Goal: Information Seeking & Learning: Find specific fact

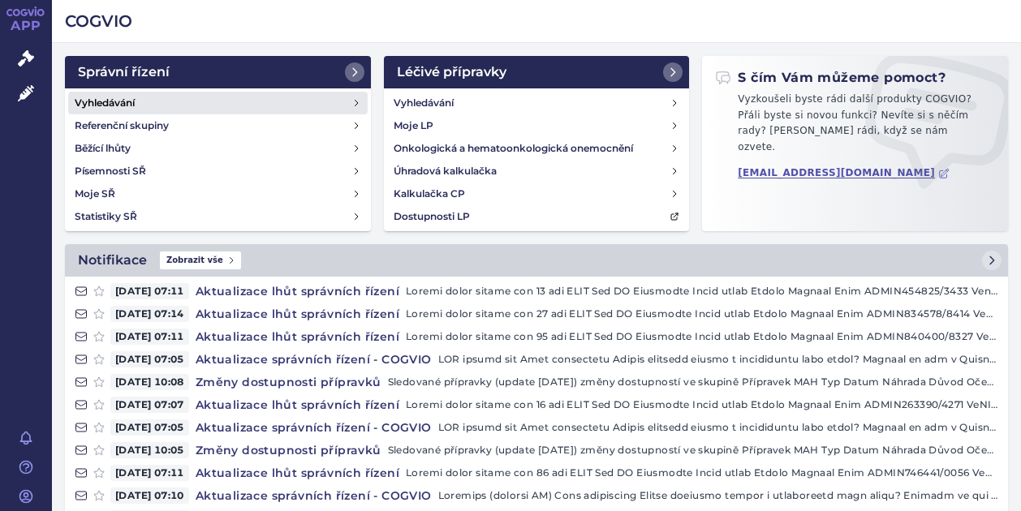
click at [101, 106] on h4 "Vyhledávání" at bounding box center [105, 103] width 60 height 16
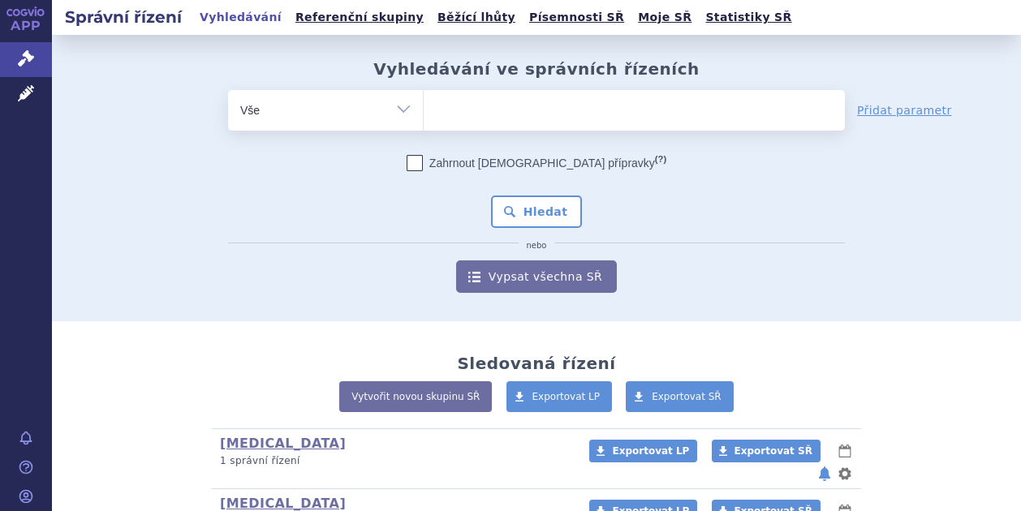
click at [504, 109] on ul at bounding box center [634, 107] width 421 height 34
click at [424, 109] on select at bounding box center [423, 109] width 1 height 41
type input "ki"
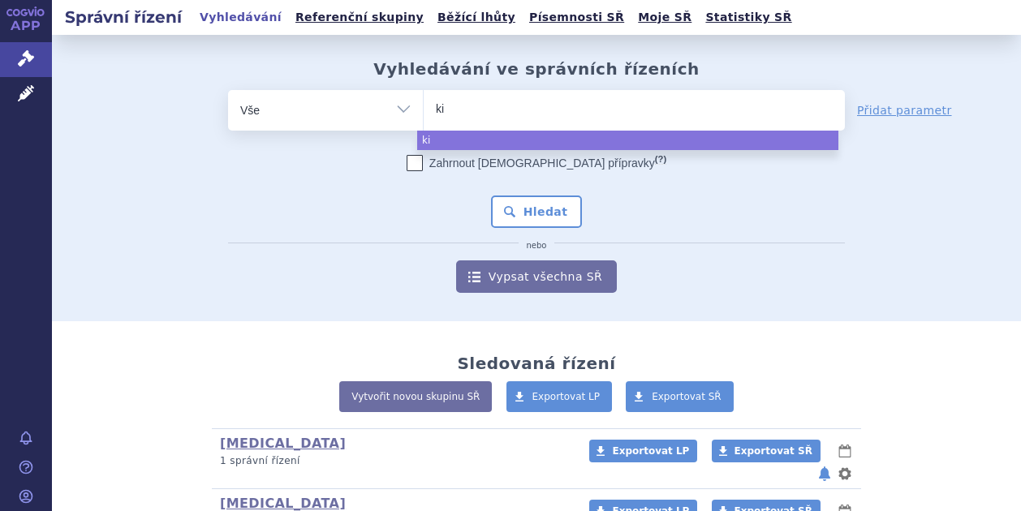
type input "kis"
type input "kisq"
type input "kisqa"
type input "kisqal"
type input "kisqali"
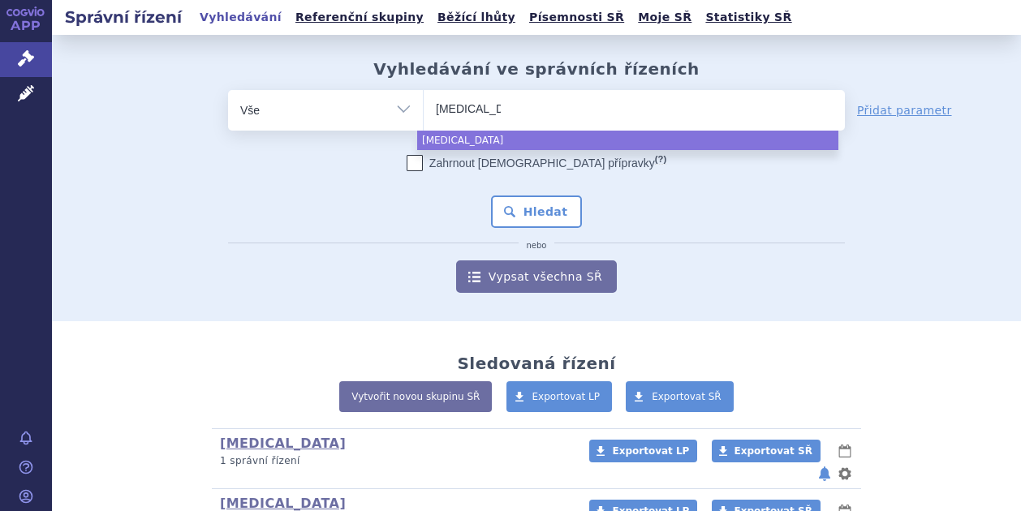
select select "kisqali"
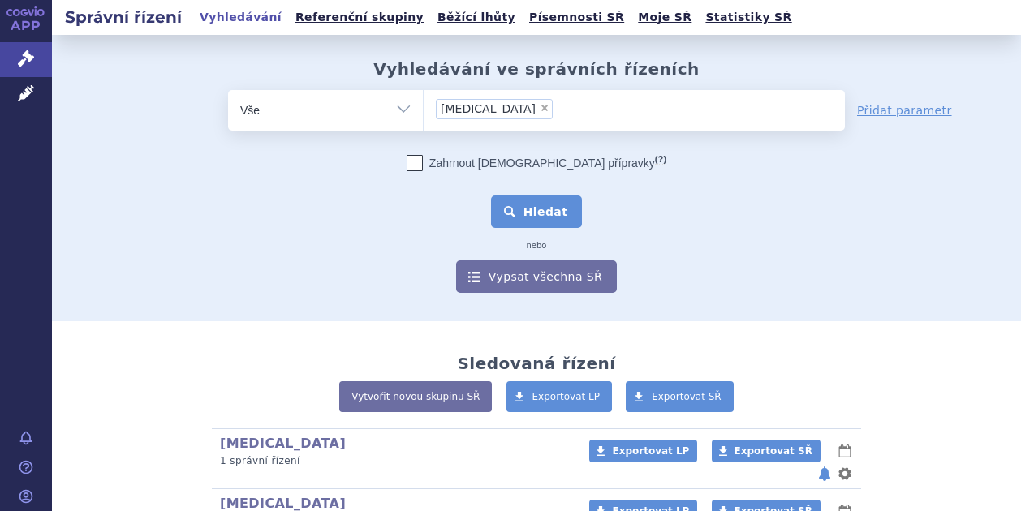
click at [540, 207] on button "Hledat" at bounding box center [537, 212] width 92 height 32
